Goal: Obtain resource: Download file/media

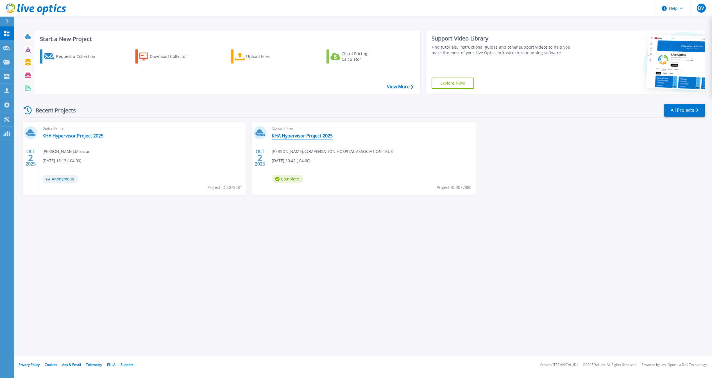
click at [312, 135] on link "KHA Hypervisor Project 2025" at bounding box center [302, 136] width 61 height 6
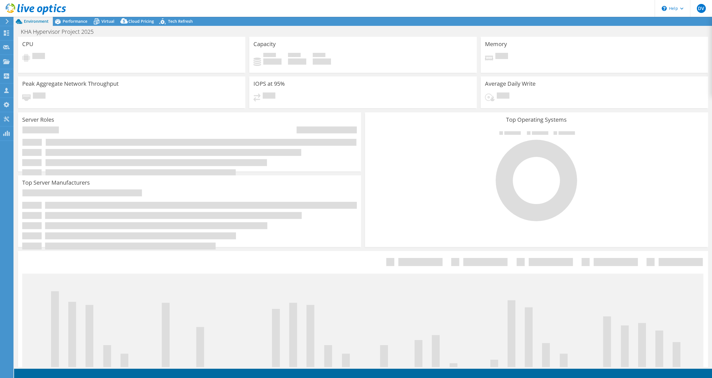
select select "USD"
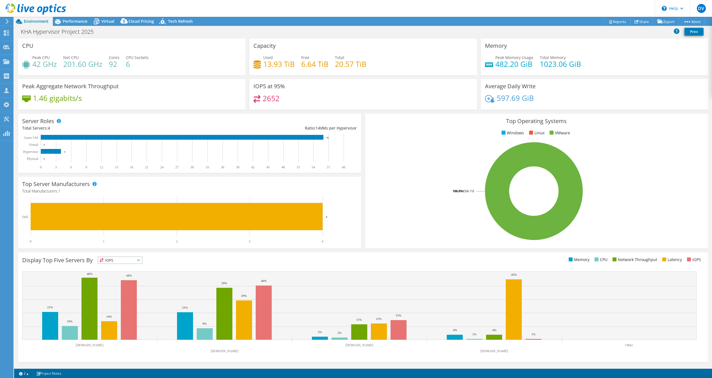
click at [270, 46] on h3 "Capacity" at bounding box center [265, 46] width 22 height 6
click at [276, 65] on h4 "13.93 TiB" at bounding box center [278, 64] width 31 height 6
drag, startPoint x: 350, startPoint y: 62, endPoint x: 373, endPoint y: 63, distance: 23.1
click at [351, 62] on h4 "20.57 TiB" at bounding box center [350, 64] width 31 height 6
click at [388, 64] on div "Used 13.93 TiB Free 6.64 TiB Total 20.57 TiB" at bounding box center [363, 64] width 219 height 18
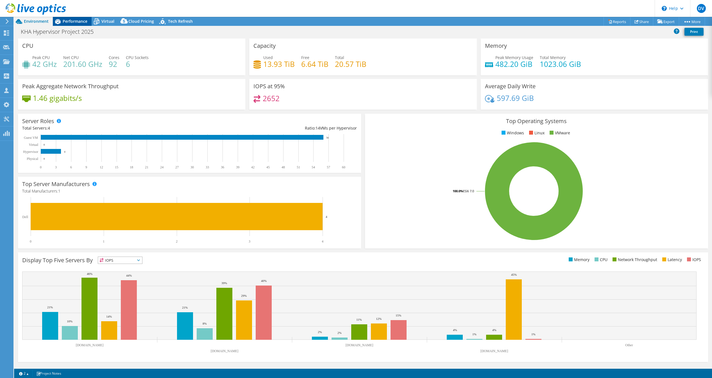
click at [78, 20] on span "Performance" at bounding box center [75, 21] width 25 height 5
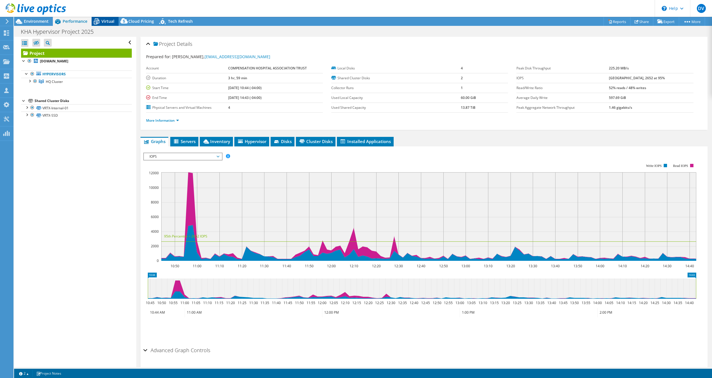
click at [103, 23] on span "Virtual" at bounding box center [107, 21] width 13 height 5
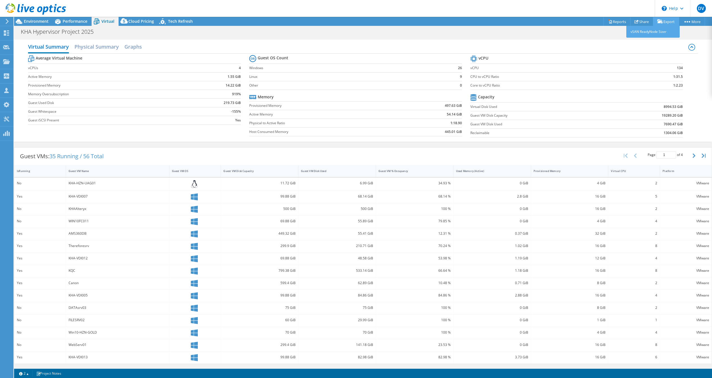
click at [666, 24] on link "Export" at bounding box center [666, 21] width 26 height 9
click at [427, 30] on div "KHA Hypervisor Project 2025 Print" at bounding box center [363, 31] width 698 height 10
click at [67, 156] on span "35 Running / 56 Total" at bounding box center [76, 156] width 54 height 8
click at [93, 50] on h2 "Physical Summary" at bounding box center [96, 47] width 44 height 12
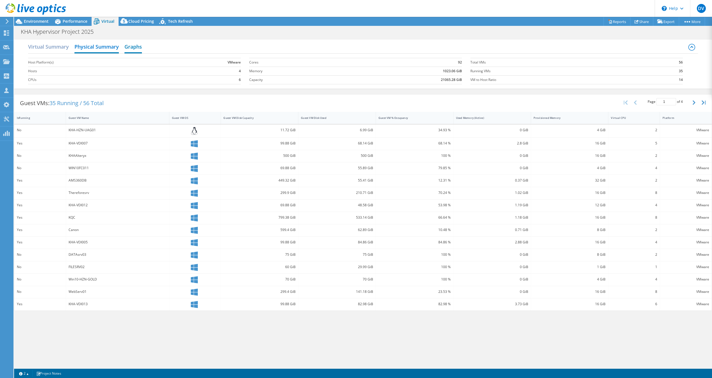
click at [135, 49] on h2 "Graphs" at bounding box center [133, 47] width 17 height 12
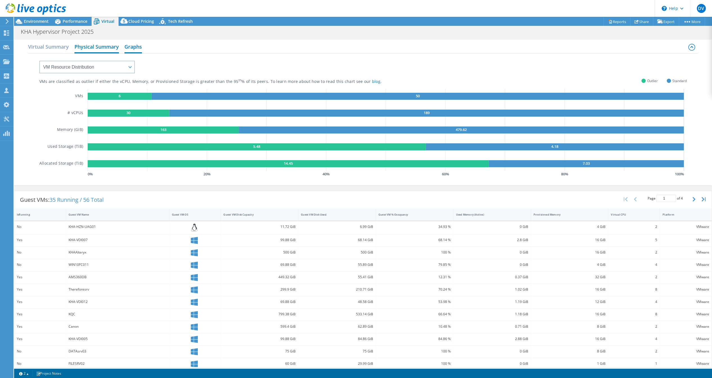
click at [115, 47] on h2 "Physical Summary" at bounding box center [96, 47] width 44 height 12
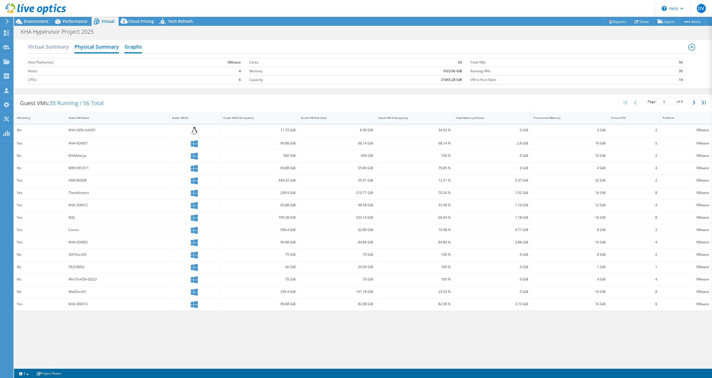
click at [136, 44] on h2 "Graphs" at bounding box center [133, 47] width 17 height 12
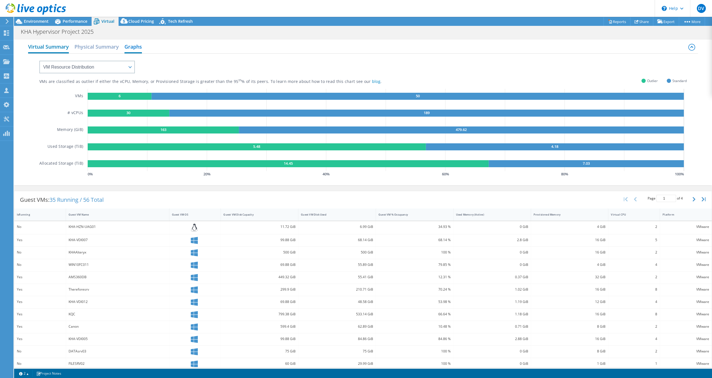
click at [50, 47] on h2 "Virtual Summary" at bounding box center [48, 47] width 41 height 12
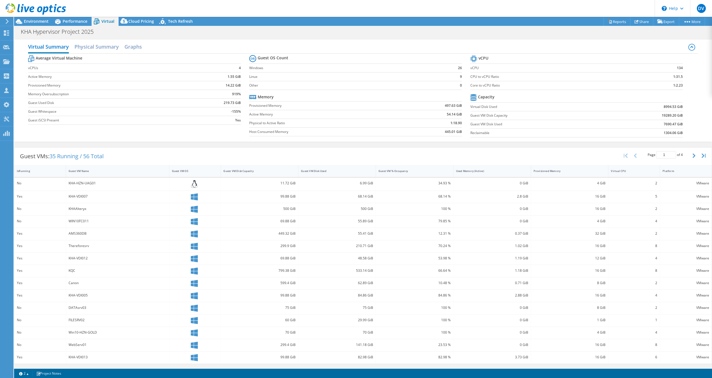
scroll to position [16, 0]
click at [613, 22] on link "Reports" at bounding box center [617, 21] width 27 height 9
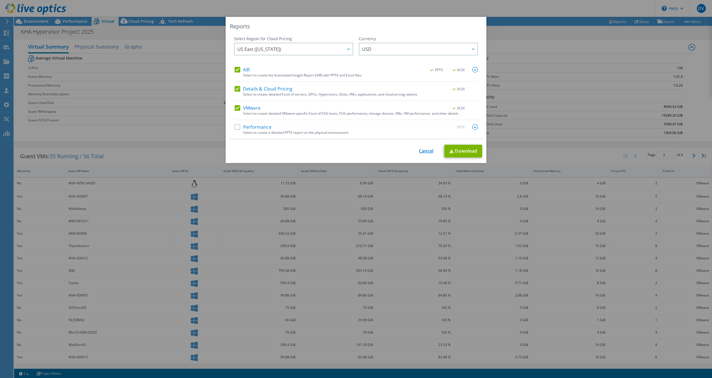
click at [422, 153] on link "Cancel" at bounding box center [426, 150] width 14 height 5
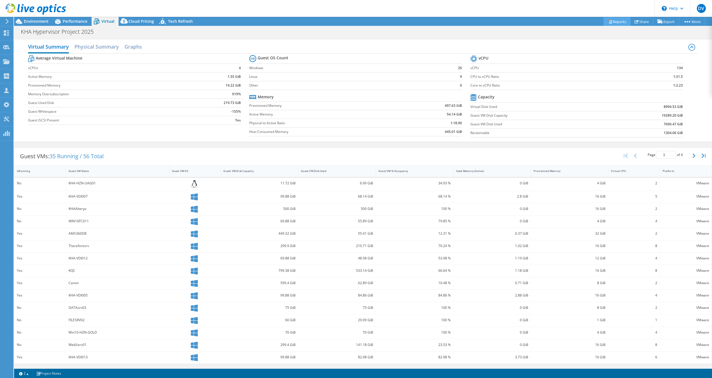
click at [614, 23] on link "Reports" at bounding box center [617, 21] width 27 height 9
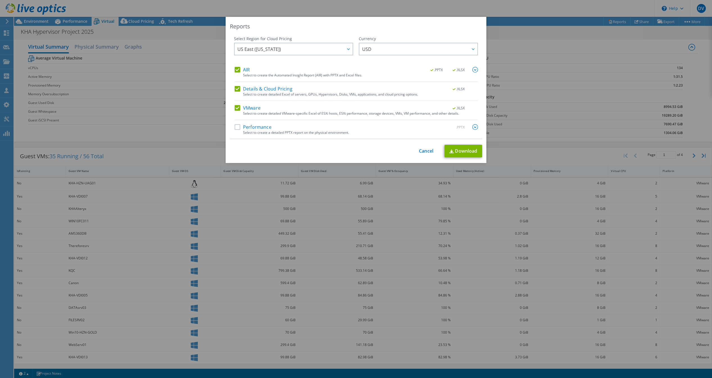
click at [235, 88] on label "Details & Cloud Pricing" at bounding box center [264, 89] width 58 height 6
click at [0, 0] on input "Details & Cloud Pricing" at bounding box center [0, 0] width 0 height 0
click at [235, 68] on label "AIR" at bounding box center [242, 70] width 15 height 6
click at [0, 0] on input "AIR" at bounding box center [0, 0] width 0 height 0
click at [463, 153] on link "Download" at bounding box center [464, 151] width 38 height 13
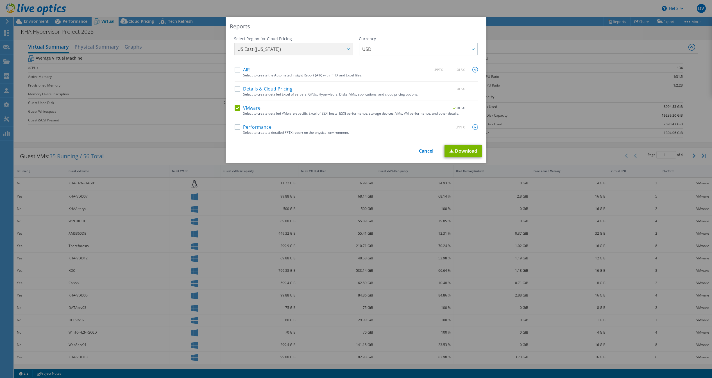
click at [430, 148] on link "Cancel" at bounding box center [426, 150] width 14 height 5
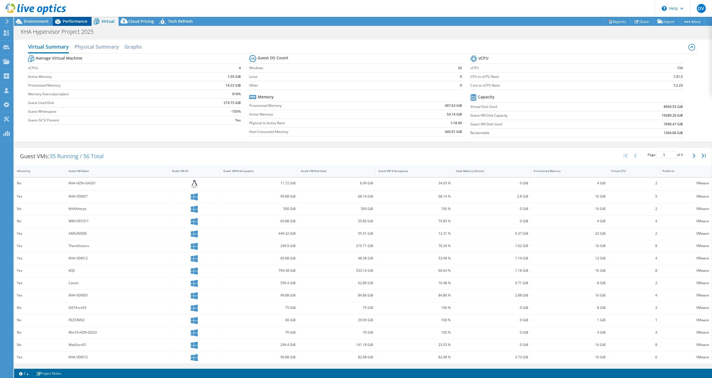
click at [71, 23] on span "Performance" at bounding box center [75, 21] width 25 height 5
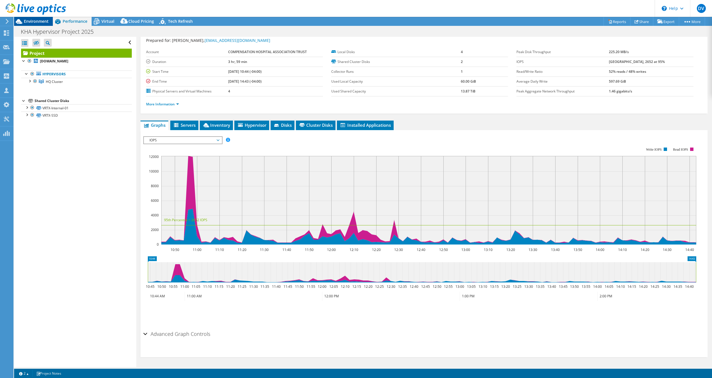
click at [31, 23] on span "Environment" at bounding box center [36, 21] width 25 height 5
